Goal: Information Seeking & Learning: Learn about a topic

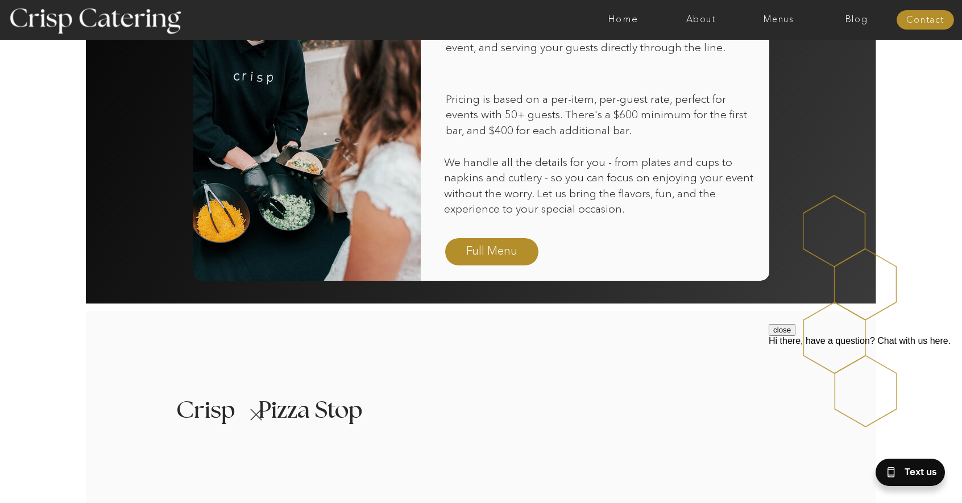
scroll to position [796, 0]
click at [500, 241] on div at bounding box center [491, 251] width 93 height 27
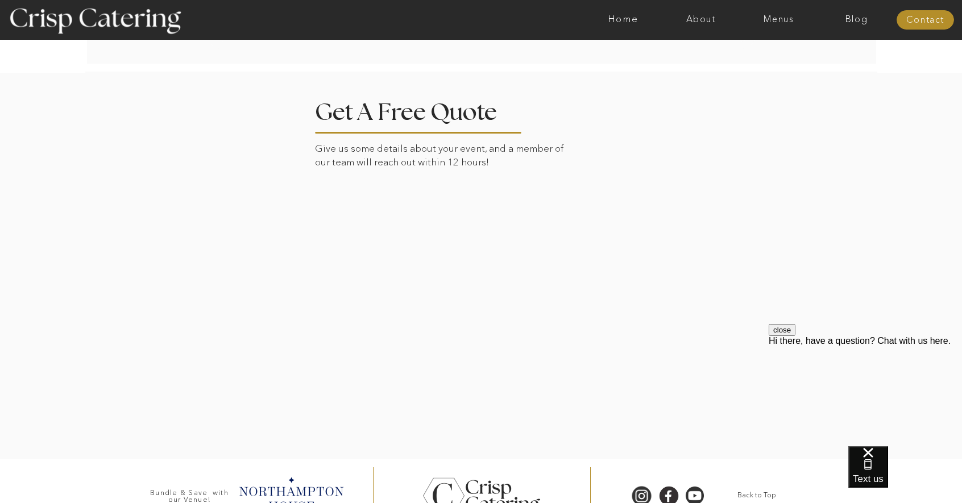
scroll to position [2314, 0]
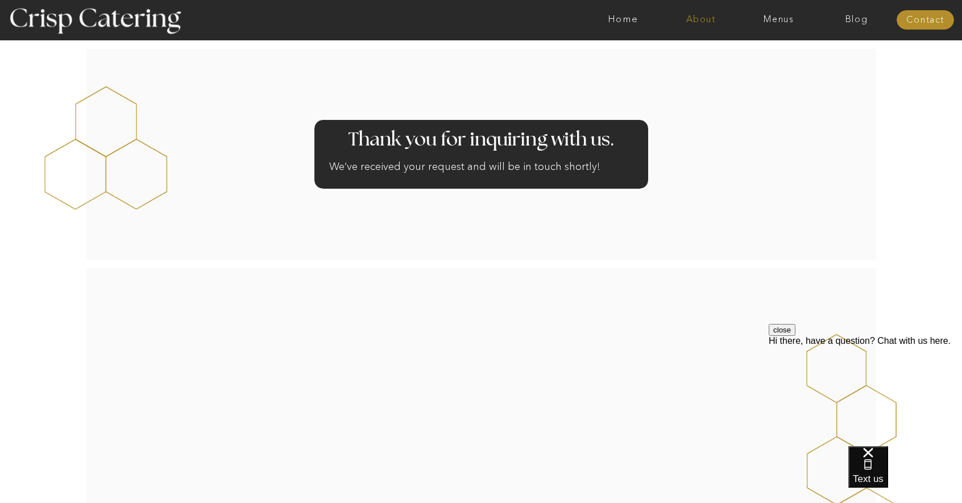
click at [693, 14] on nav "About" at bounding box center [701, 19] width 78 height 11
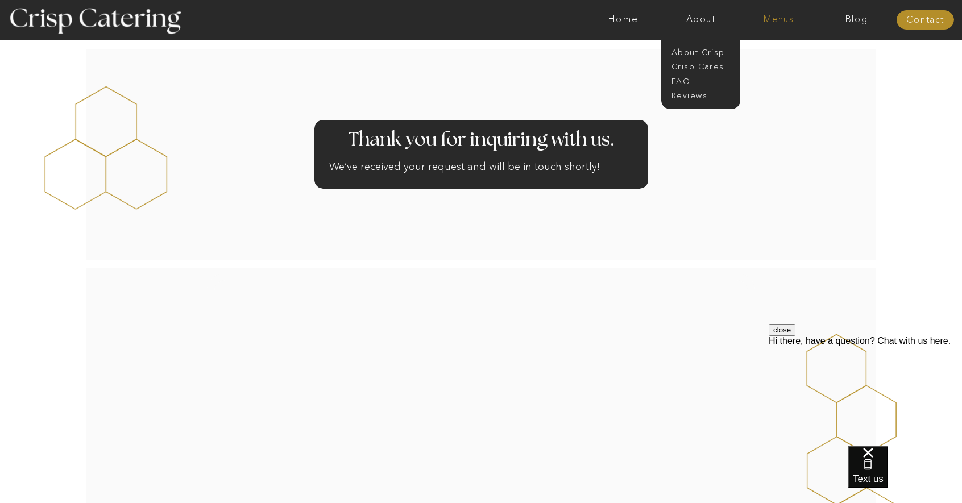
click at [782, 23] on nav "Menus" at bounding box center [779, 19] width 78 height 11
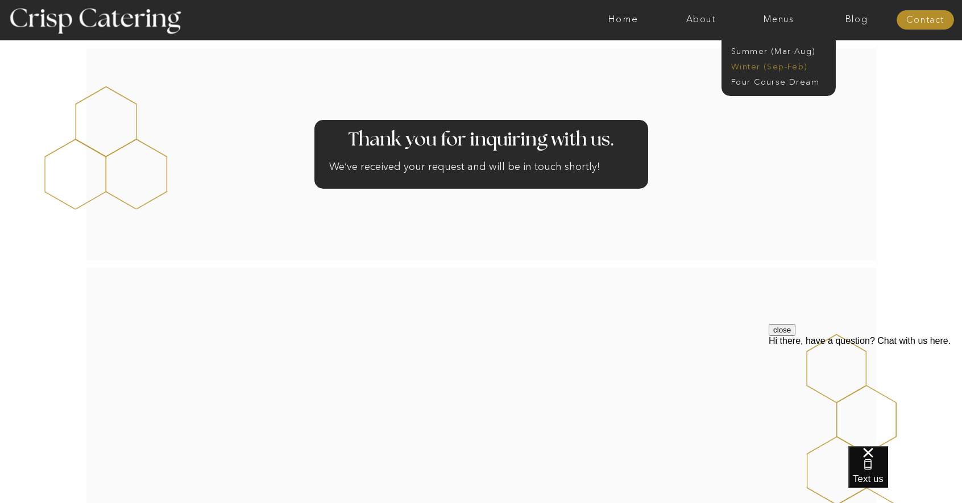
click at [763, 64] on nav "Winter (Sep-Feb)" at bounding box center [777, 66] width 93 height 11
click at [762, 66] on nav "Winter (Sep-Feb)" at bounding box center [777, 66] width 93 height 11
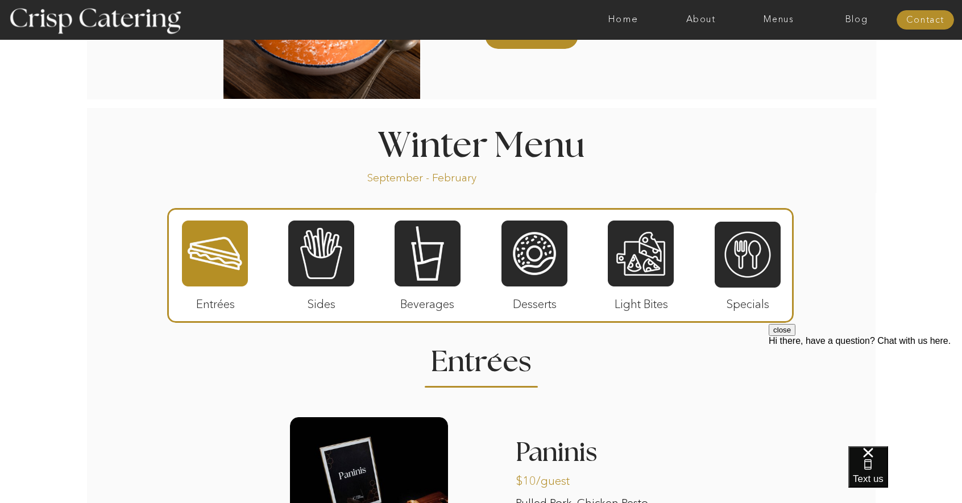
scroll to position [1194, 0]
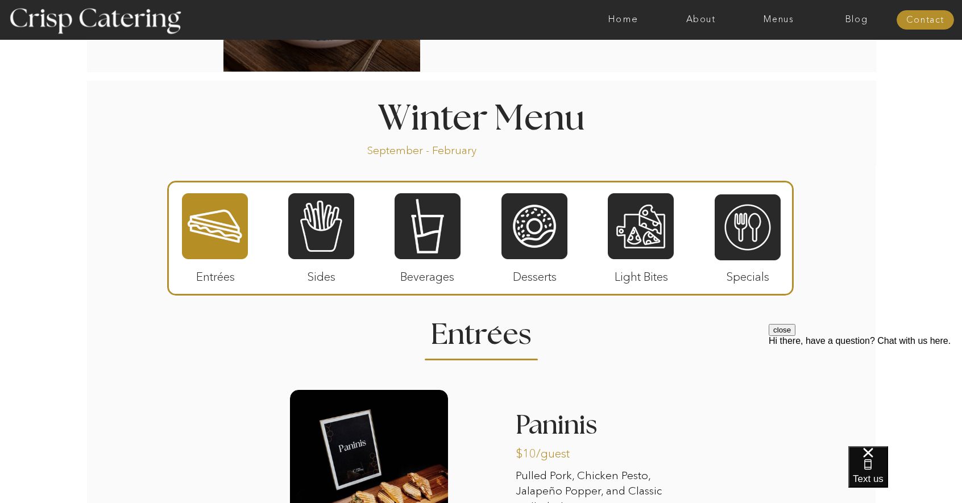
click at [217, 212] on div at bounding box center [215, 226] width 66 height 68
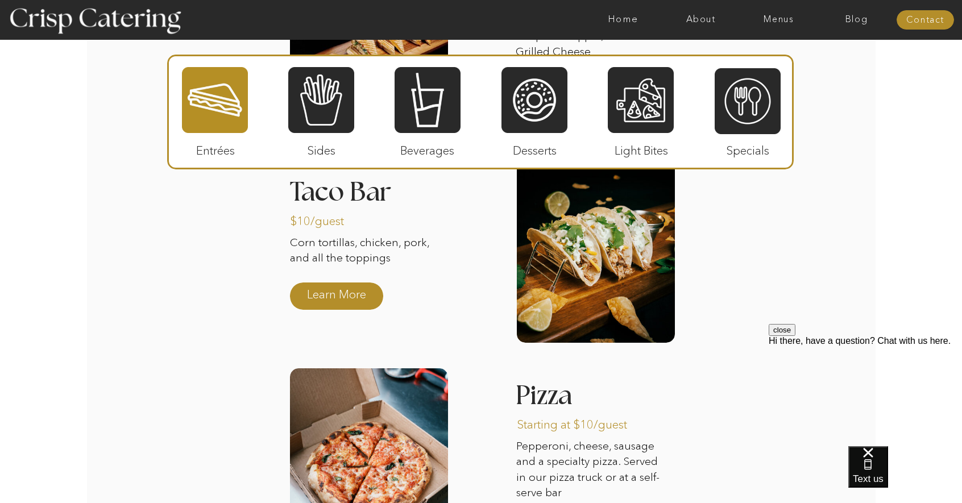
scroll to position [1649, 0]
click at [350, 299] on p "Learn More" at bounding box center [337, 294] width 76 height 33
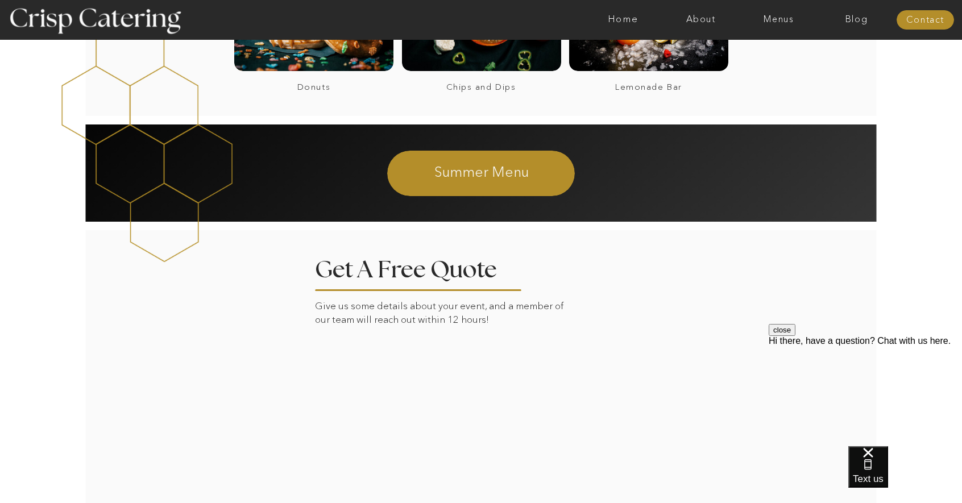
scroll to position [776, 0]
